Goal: Task Accomplishment & Management: Manage account settings

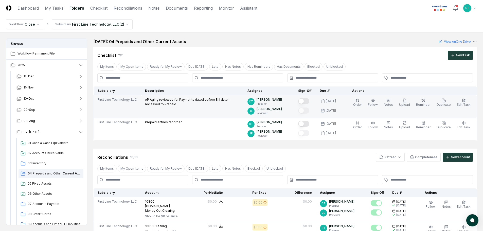
click at [310, 100] on button "Mark complete" at bounding box center [303, 101] width 11 height 6
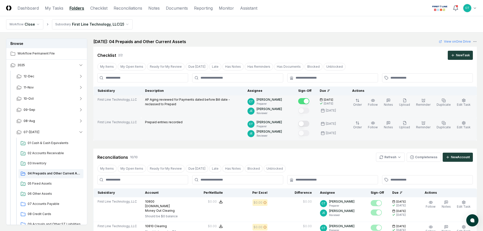
click at [310, 123] on button "Mark complete" at bounding box center [303, 124] width 11 height 6
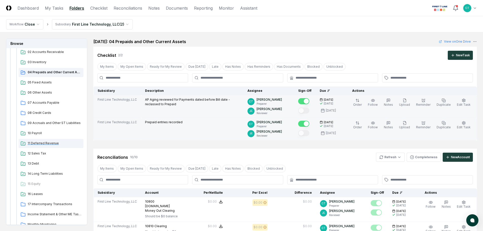
scroll to position [101, 0]
click at [52, 83] on span "05 Fixed Assets" at bounding box center [55, 82] width 54 height 5
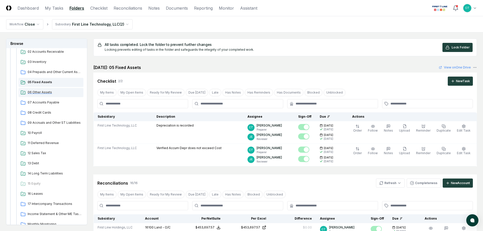
click at [49, 92] on span "06 Other Assets" at bounding box center [55, 92] width 54 height 5
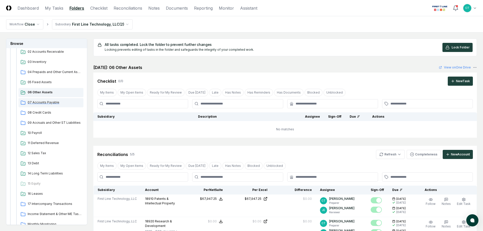
click at [48, 101] on span "07 Accounts Payable" at bounding box center [55, 102] width 54 height 5
